Goal: Information Seeking & Learning: Learn about a topic

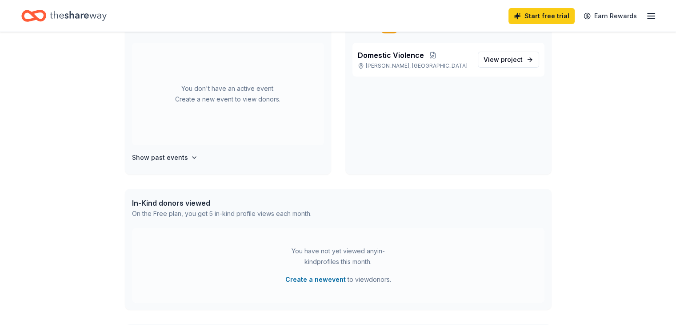
scroll to position [78, 0]
click at [165, 158] on h4 "Show past events" at bounding box center [160, 157] width 56 height 11
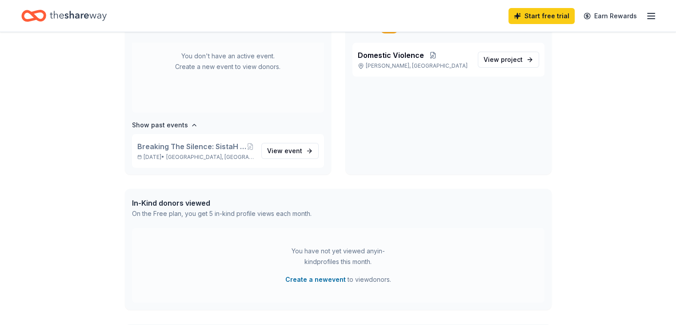
click at [577, 139] on div "👋 Hi Yvonne In-Kind Create new event You don't have an active event. Create a n…" at bounding box center [338, 204] width 676 height 501
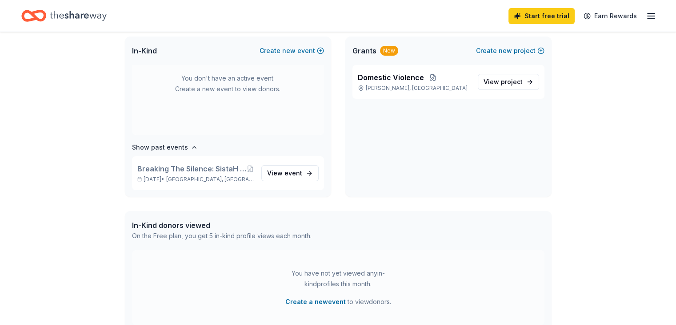
scroll to position [0, 0]
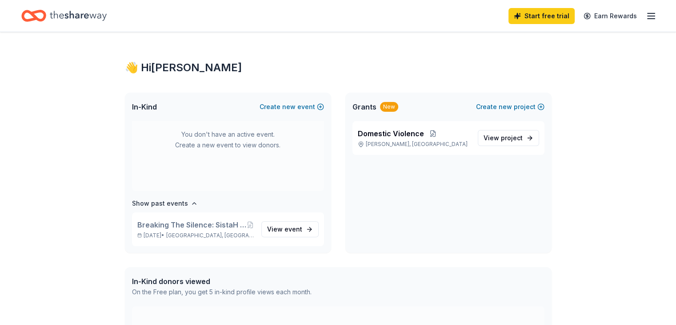
click at [85, 13] on icon "Home" at bounding box center [78, 16] width 57 height 18
click at [359, 106] on span "Grants" at bounding box center [365, 106] width 24 height 11
click at [383, 106] on div "New" at bounding box center [389, 107] width 18 height 10
click at [380, 136] on span "Domestic Violence" at bounding box center [391, 133] width 66 height 11
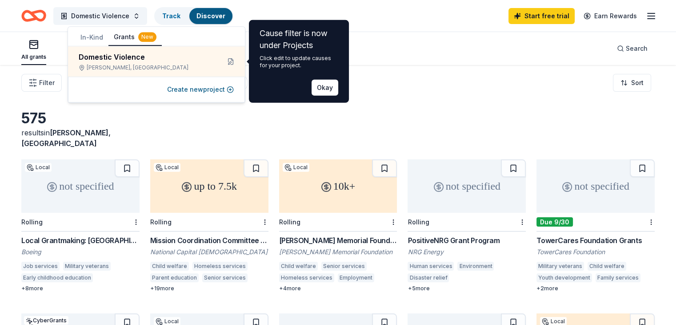
click at [434, 77] on div "Filter Eligibility Type of support CyberGrants Local Sort" at bounding box center [338, 83] width 676 height 36
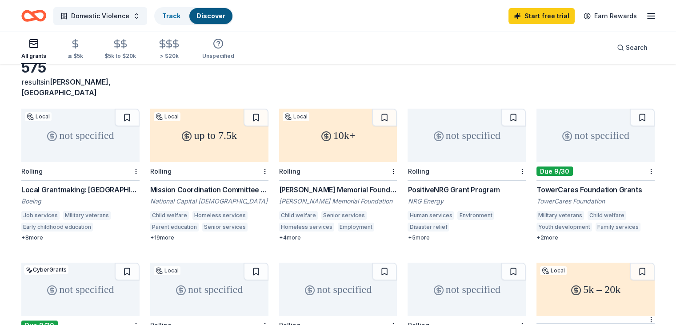
scroll to position [52, 0]
click at [544, 233] on div "+ 2 more" at bounding box center [596, 236] width 118 height 7
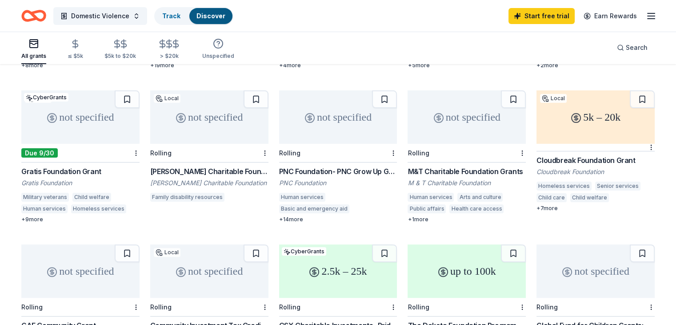
scroll to position [226, 0]
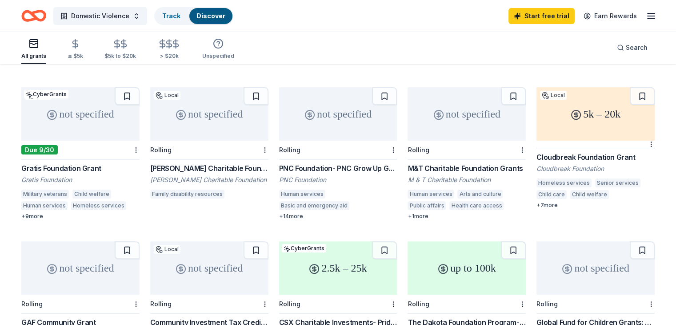
click at [54, 145] on div "Due 9/30" at bounding box center [80, 149] width 118 height 19
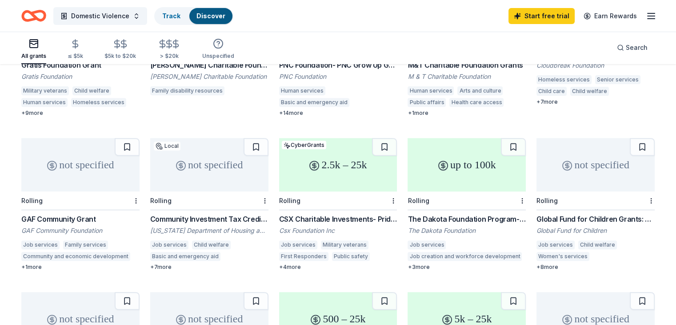
scroll to position [349, 0]
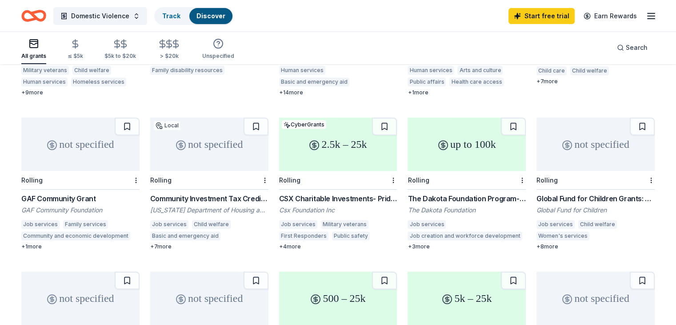
click at [655, 258] on div "575 results in Clinton, MD not specified Local Rolling Local Grantmaking: Natio…" at bounding box center [338, 248] width 676 height 1066
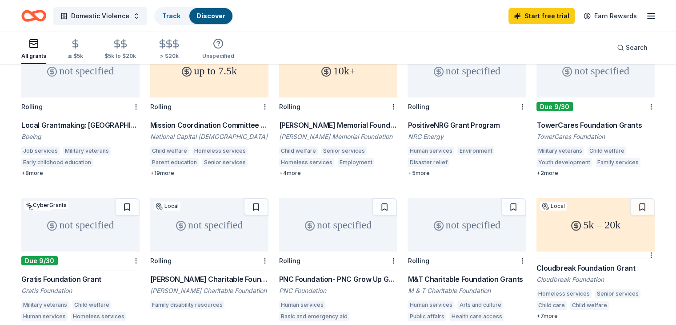
scroll to position [111, 0]
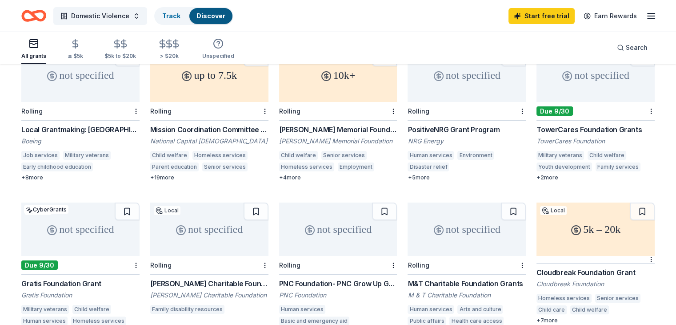
click at [576, 267] on div "Cloudbreak Foundation Grant" at bounding box center [596, 272] width 118 height 11
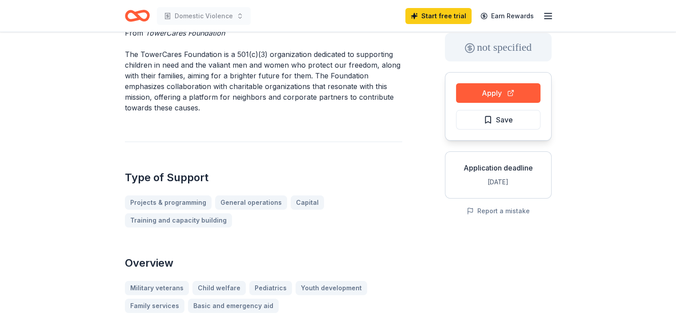
scroll to position [48, 0]
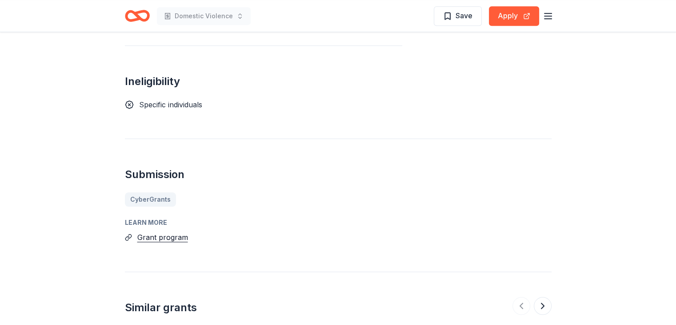
scroll to position [710, 0]
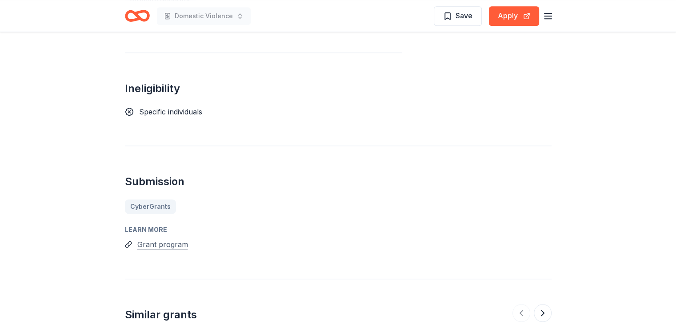
click at [163, 238] on button "Grant program" at bounding box center [162, 244] width 51 height 12
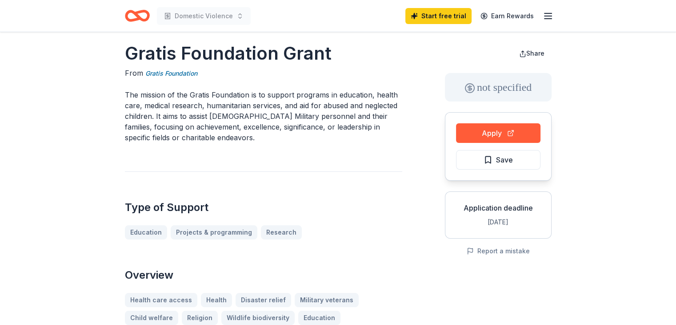
scroll to position [0, 0]
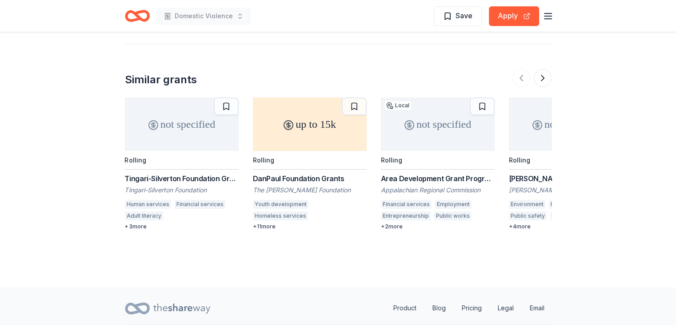
scroll to position [1250, 0]
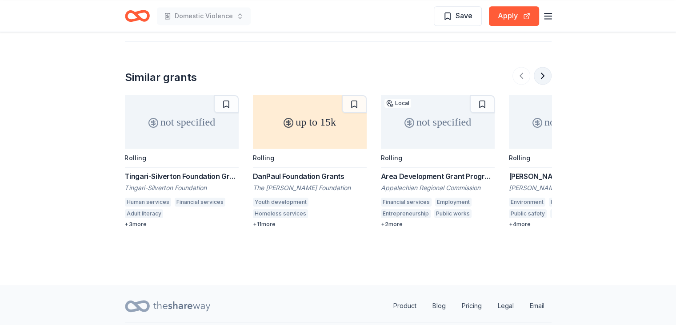
click at [545, 69] on button at bounding box center [543, 76] width 18 height 18
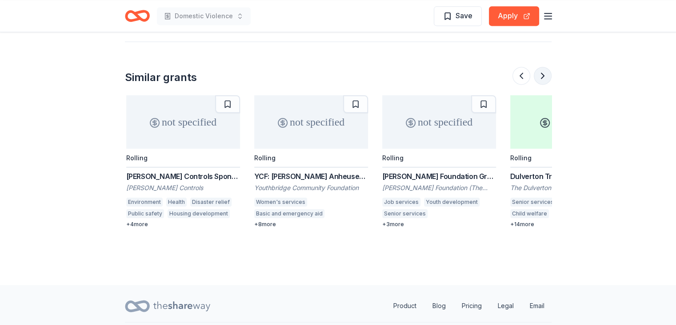
scroll to position [0, 384]
click at [541, 67] on button at bounding box center [543, 76] width 18 height 18
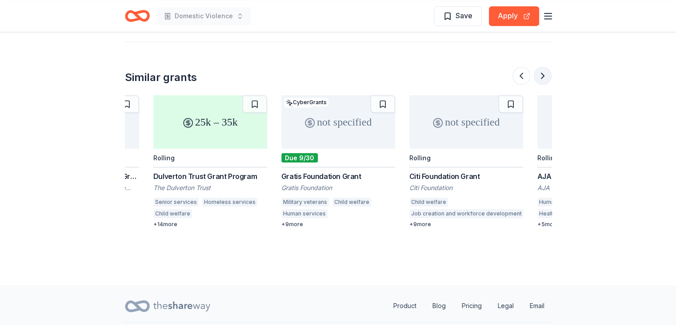
scroll to position [0, 768]
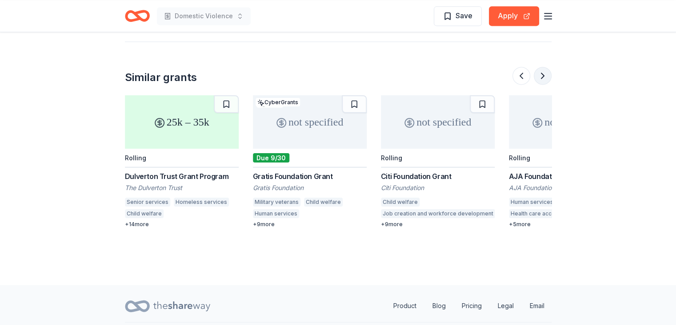
click at [541, 67] on button at bounding box center [543, 76] width 18 height 18
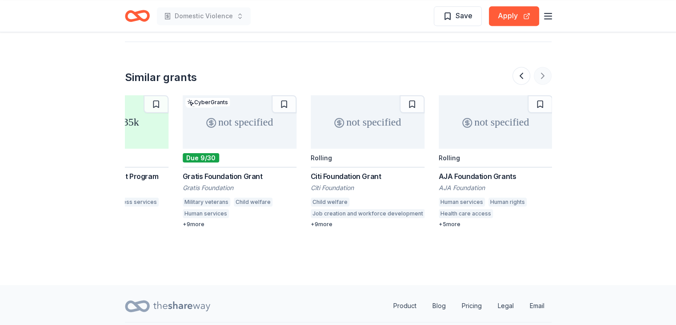
scroll to position [0, 839]
click at [518, 68] on button at bounding box center [522, 76] width 18 height 18
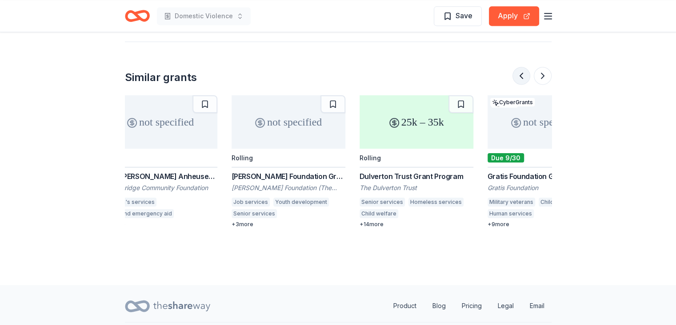
scroll to position [0, 512]
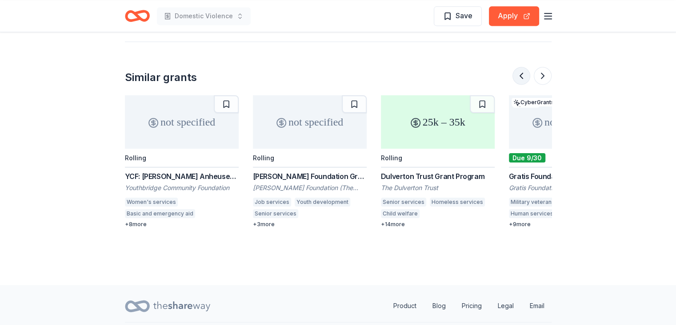
click at [522, 67] on button at bounding box center [522, 76] width 18 height 18
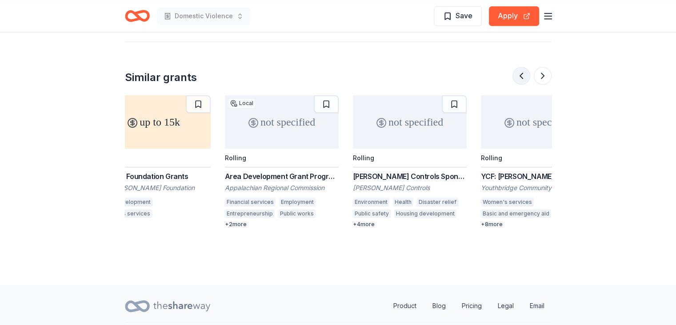
scroll to position [0, 128]
